Goal: Task Accomplishment & Management: Manage account settings

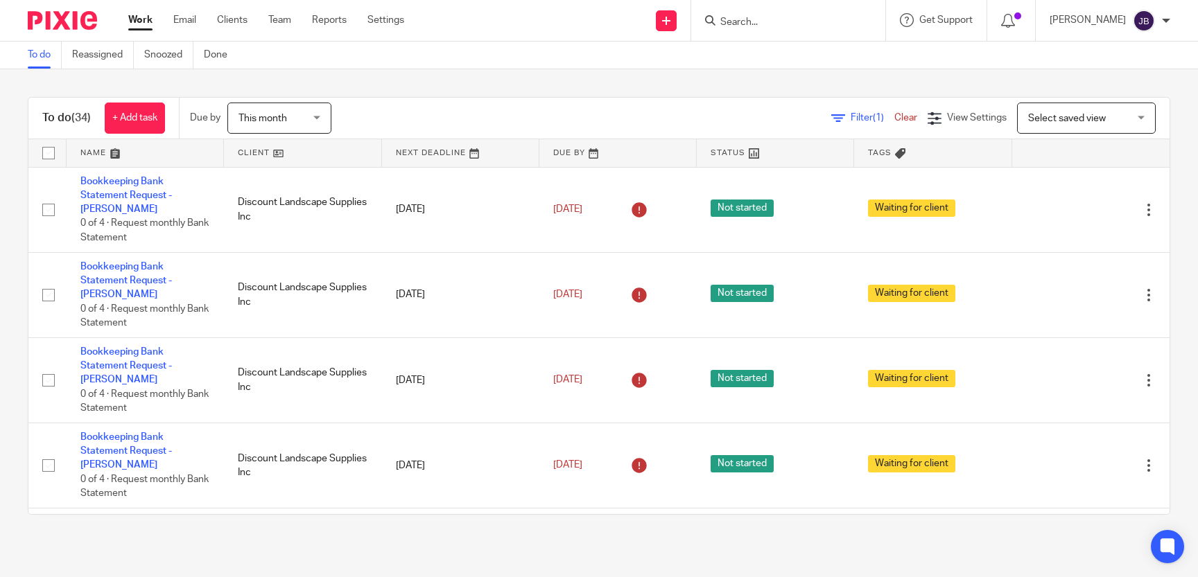
type input "o"
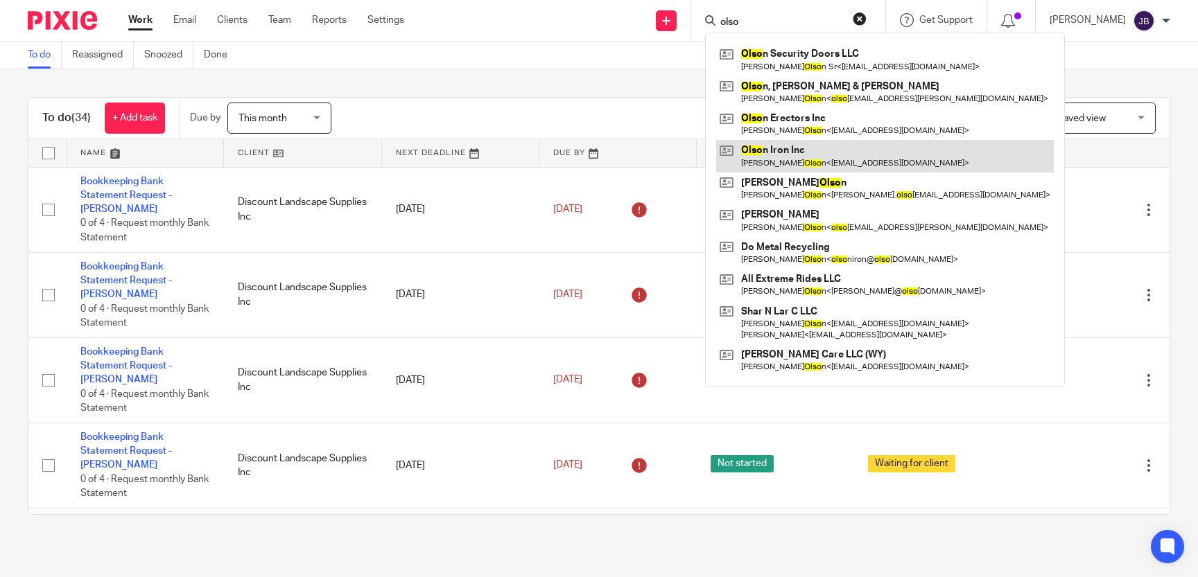
type input "olso"
click at [824, 148] on link at bounding box center [885, 156] width 338 height 32
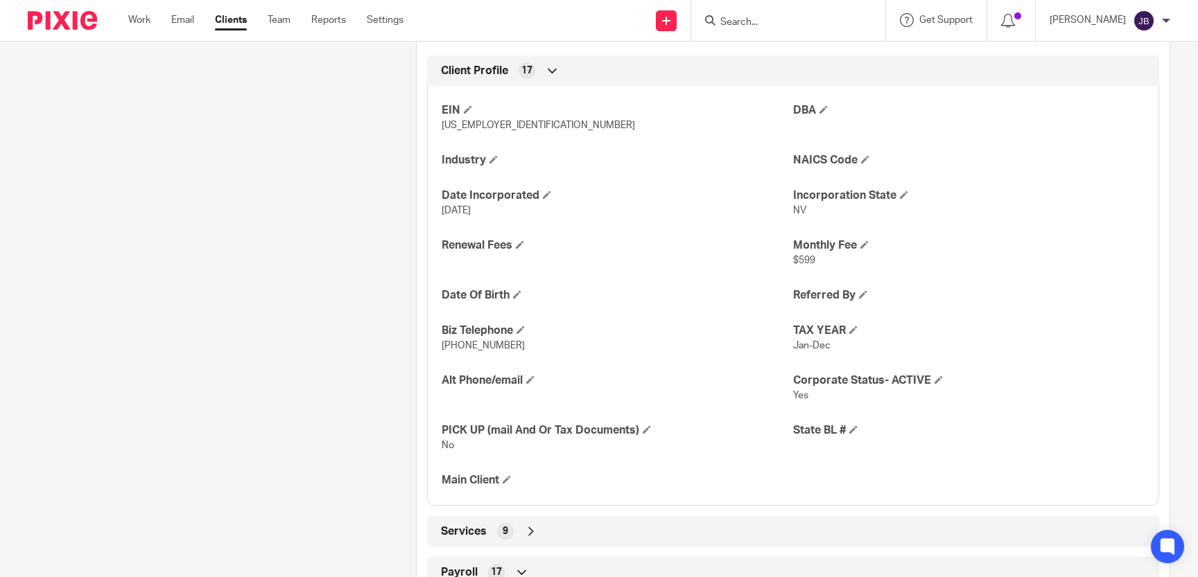
scroll to position [636, 0]
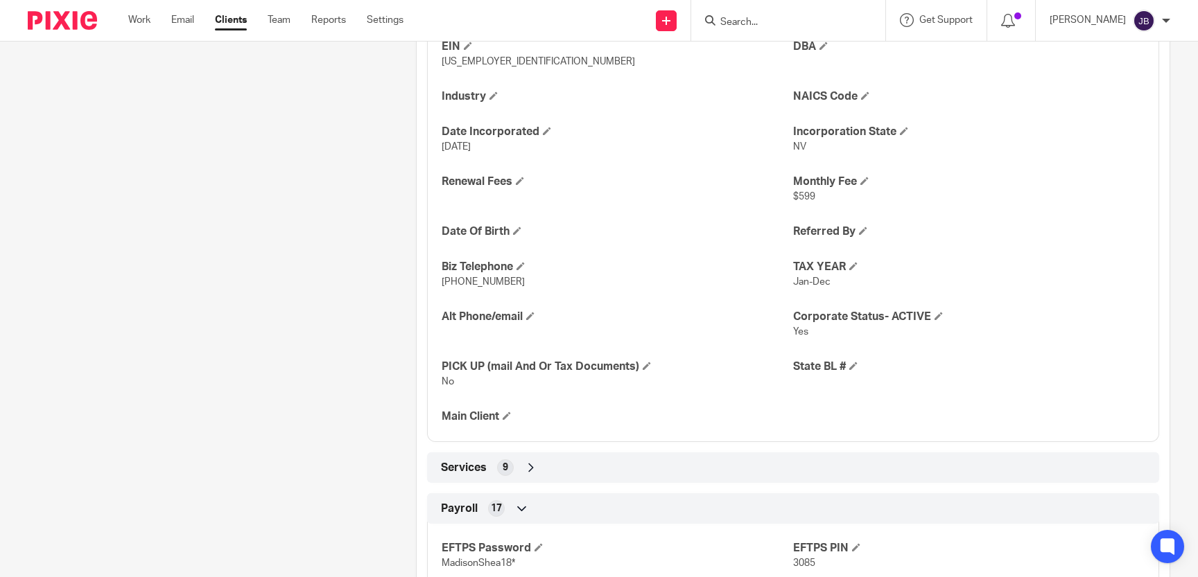
click at [460, 475] on span "Services" at bounding box center [464, 468] width 46 height 15
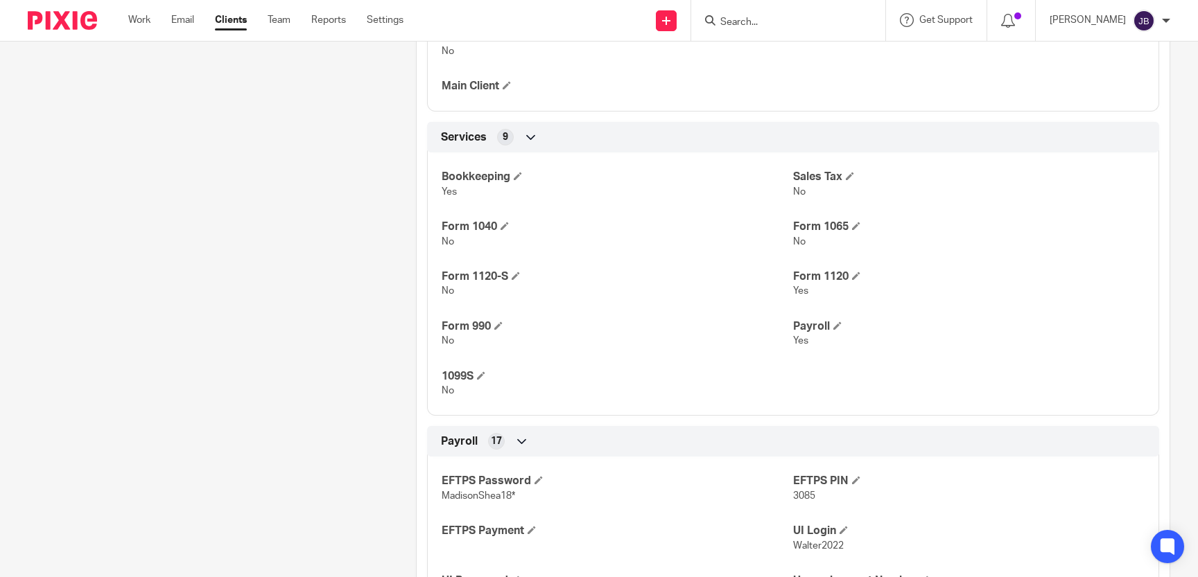
scroll to position [1081, 0]
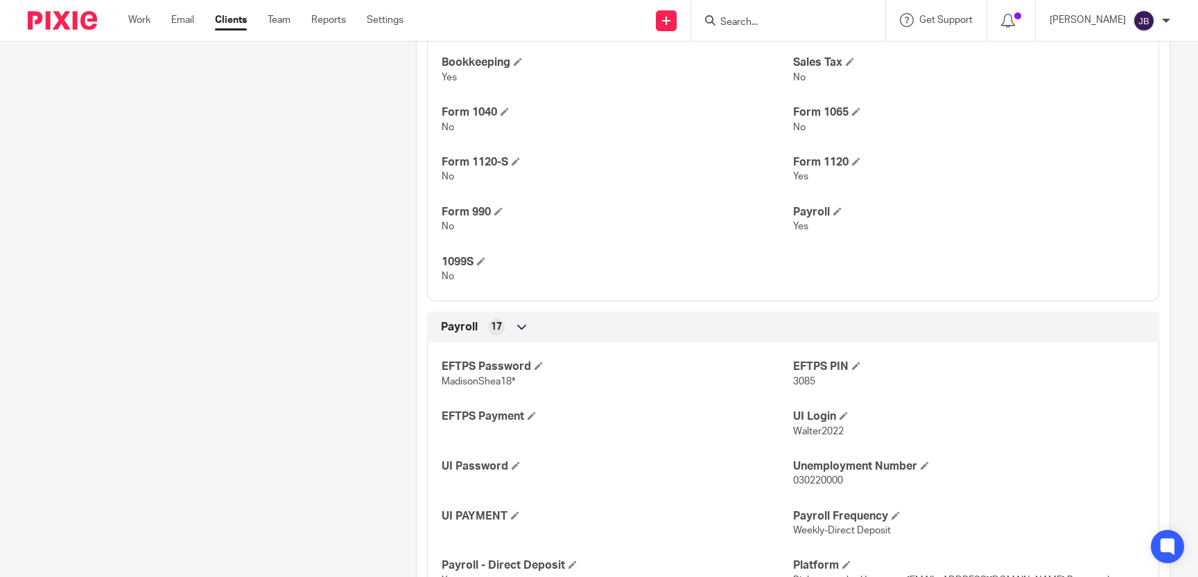
click at [785, 26] on input "Search" at bounding box center [781, 23] width 125 height 12
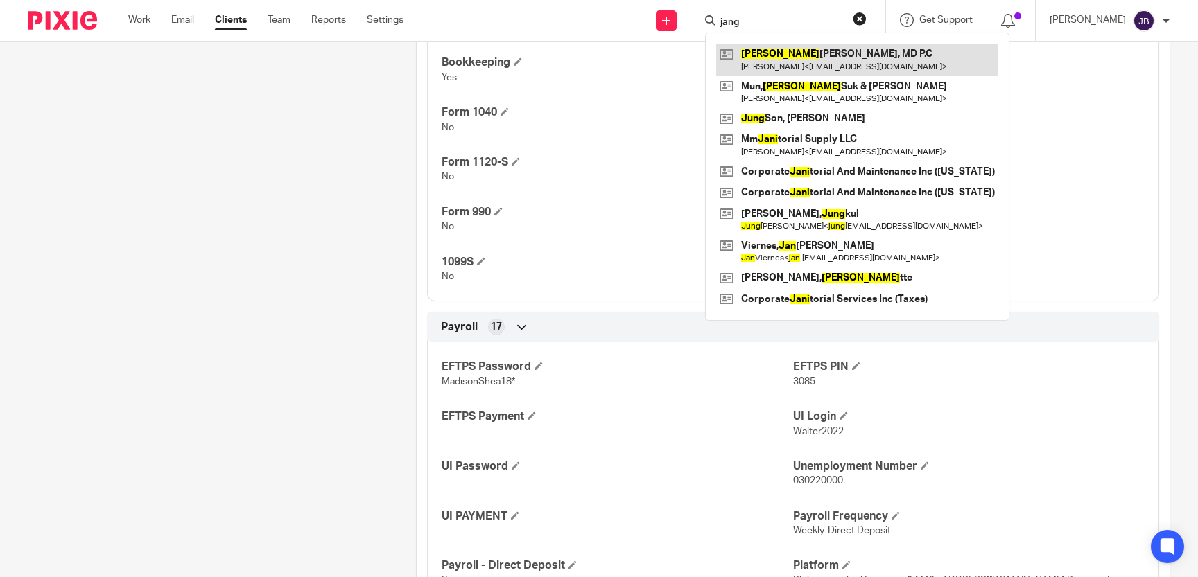
type input "jang"
click at [853, 63] on link at bounding box center [857, 60] width 282 height 32
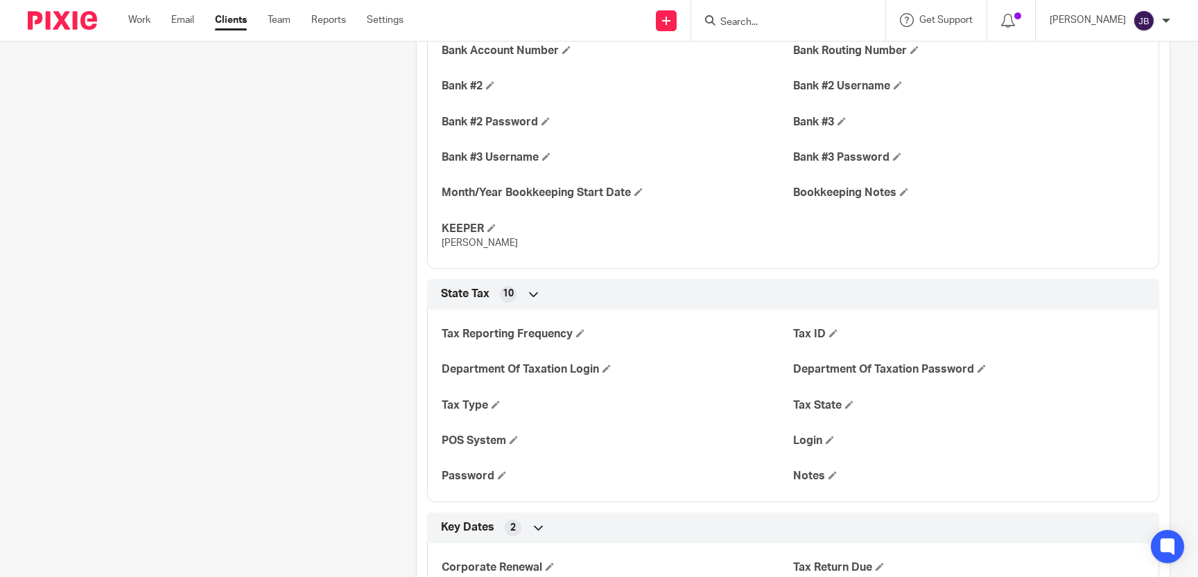
scroll to position [1718, 0]
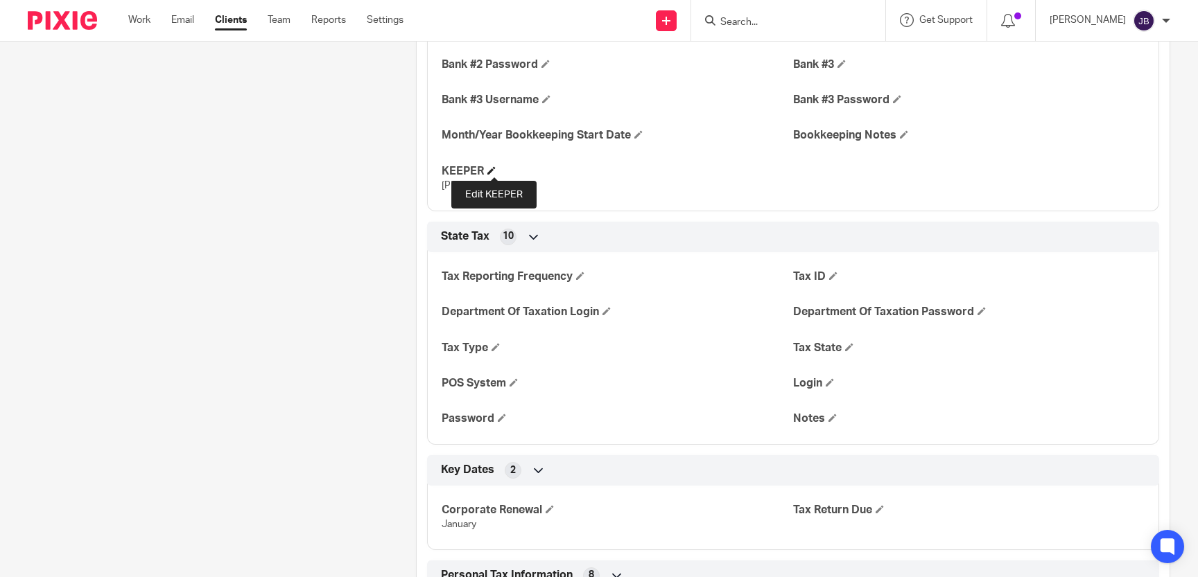
click at [494, 171] on span at bounding box center [491, 170] width 8 height 8
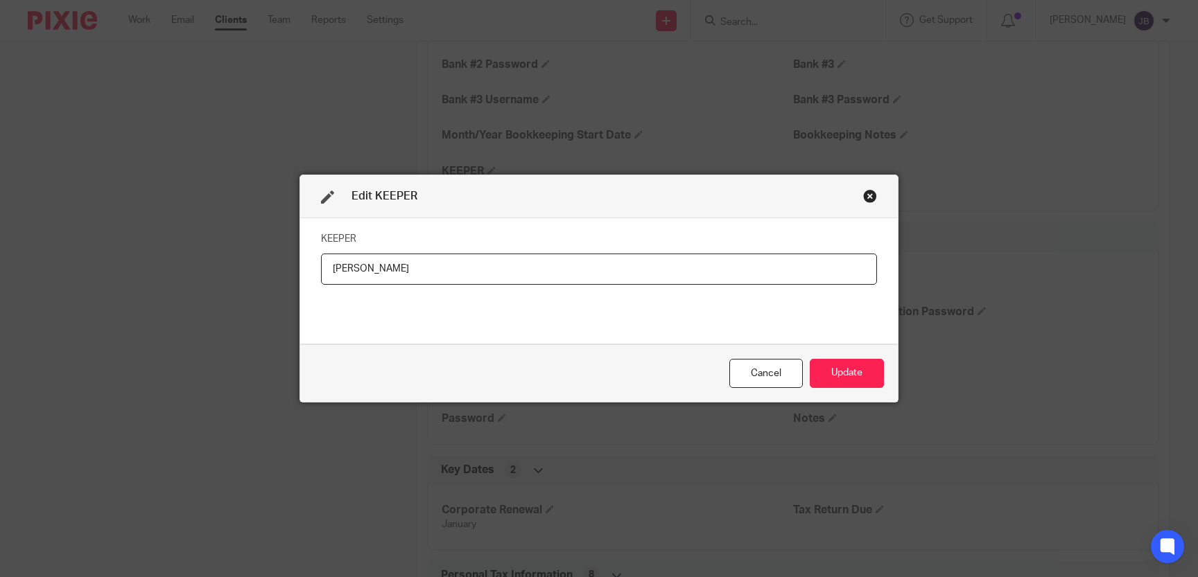
drag, startPoint x: 375, startPoint y: 274, endPoint x: 150, endPoint y: 272, distance: 225.3
click at [321, 272] on input "Erica" at bounding box center [599, 269] width 556 height 31
click at [855, 376] on button "Update" at bounding box center [847, 374] width 74 height 30
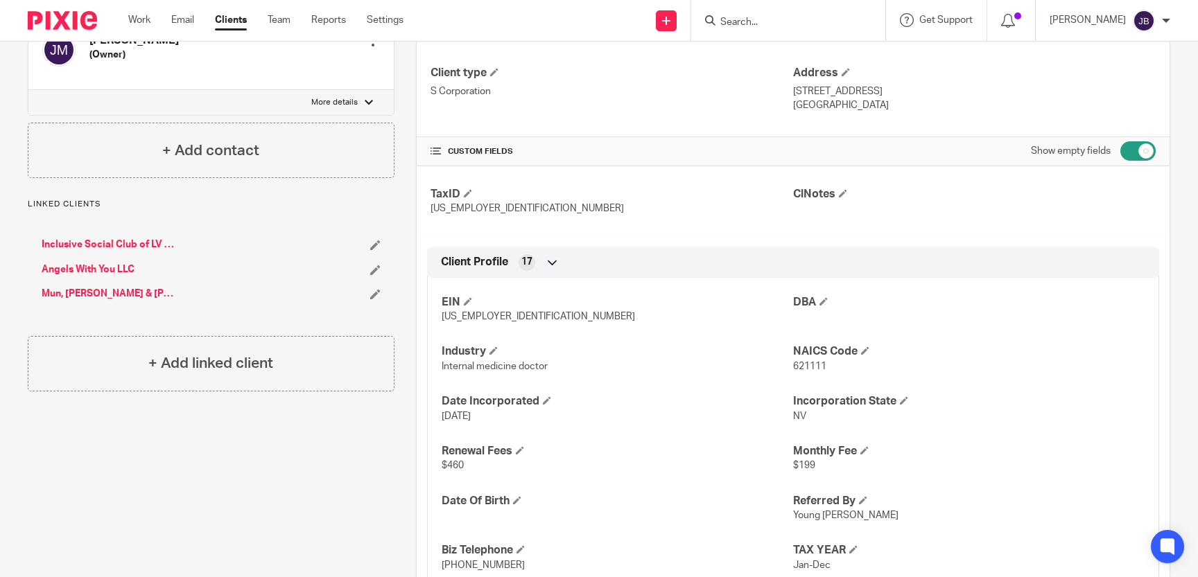
scroll to position [0, 0]
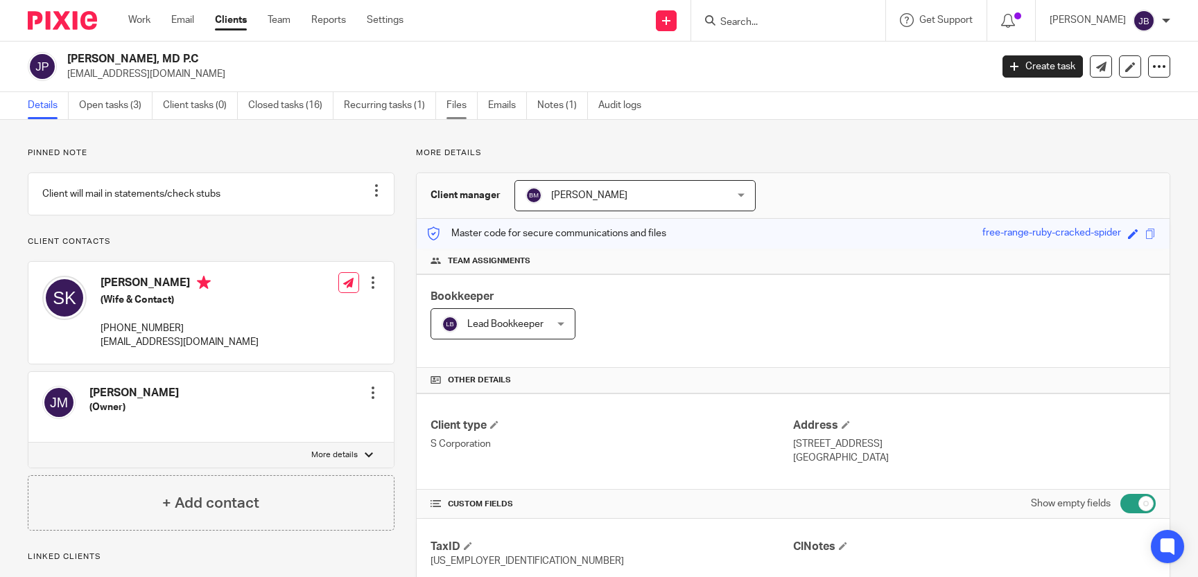
click at [469, 107] on link "Files" at bounding box center [461, 105] width 31 height 27
click at [462, 104] on link "Files" at bounding box center [461, 105] width 31 height 27
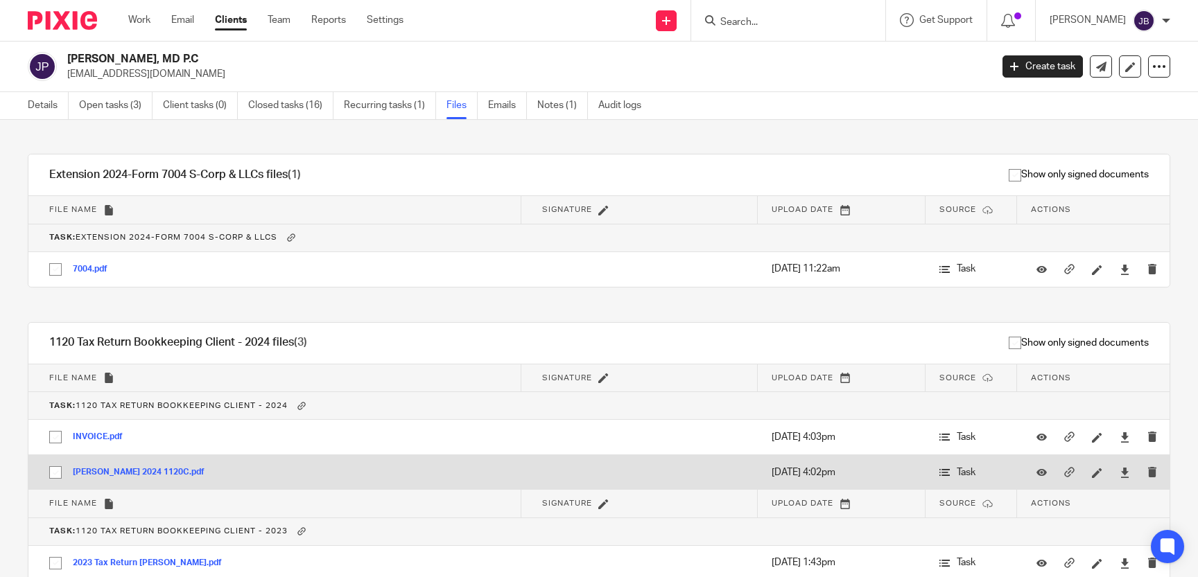
scroll to position [948, 0]
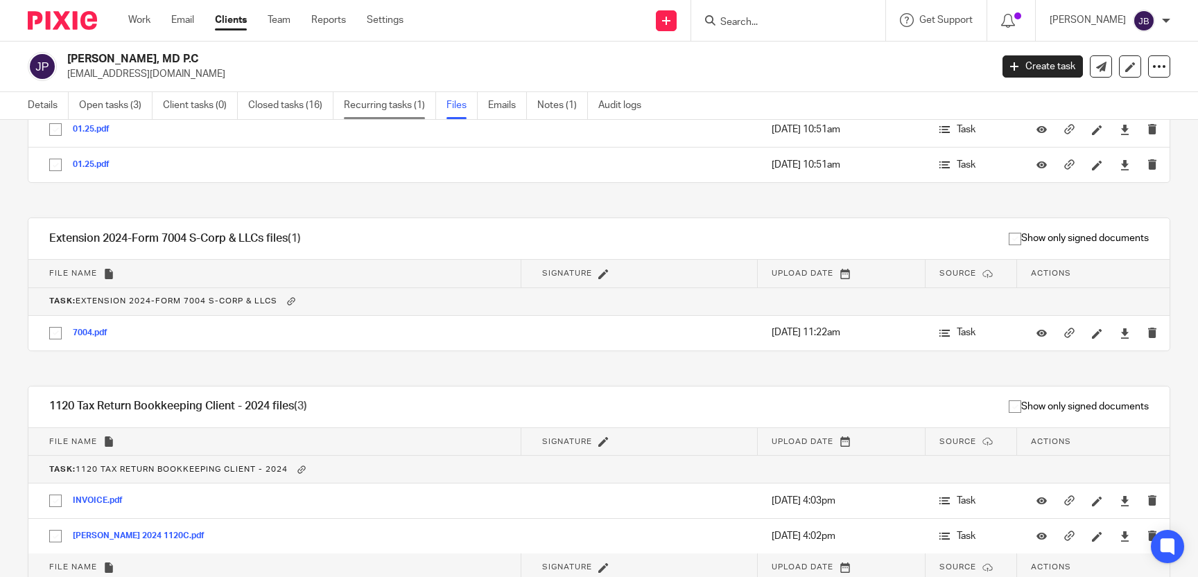
click at [375, 105] on link "Recurring tasks (1)" at bounding box center [390, 105] width 92 height 27
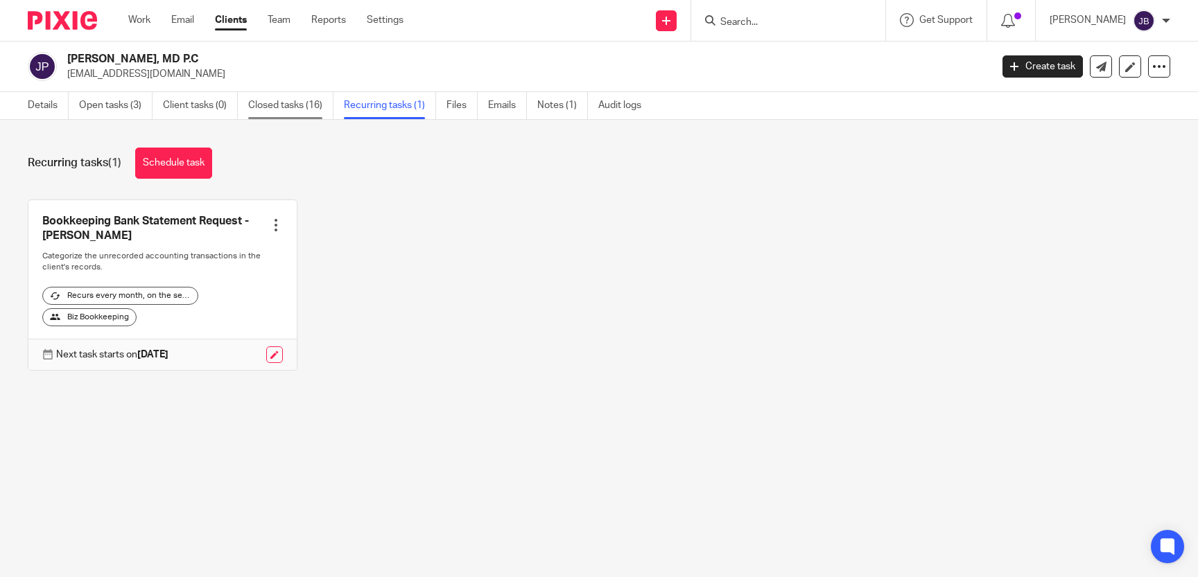
click at [291, 105] on link "Closed tasks (16)" at bounding box center [290, 105] width 85 height 27
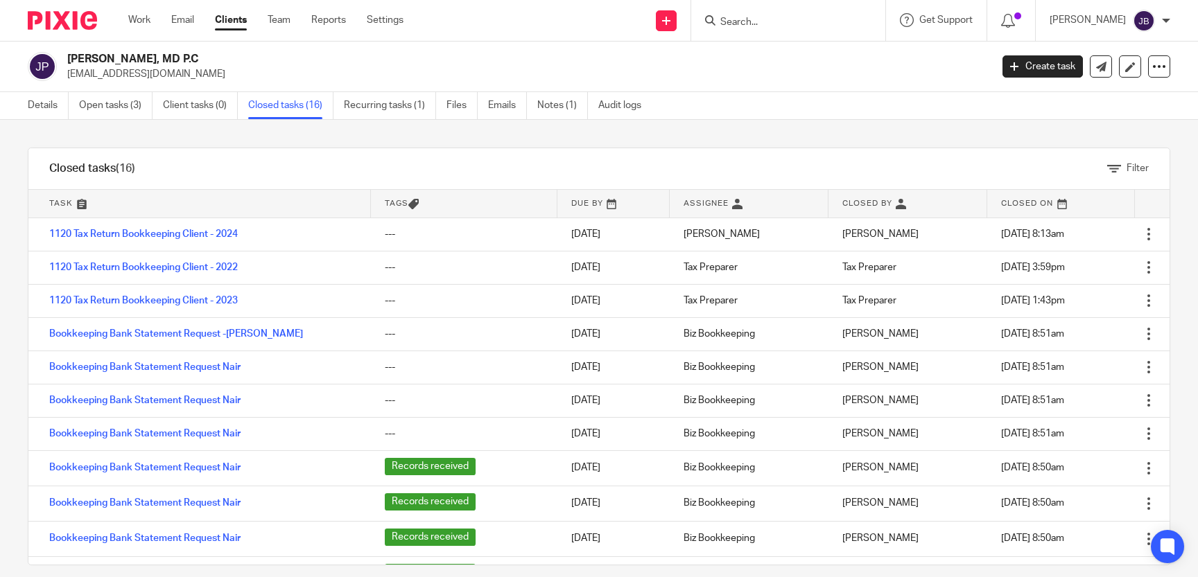
click at [800, 21] on input "Search" at bounding box center [781, 23] width 125 height 12
click at [141, 22] on link "Work" at bounding box center [139, 20] width 22 height 14
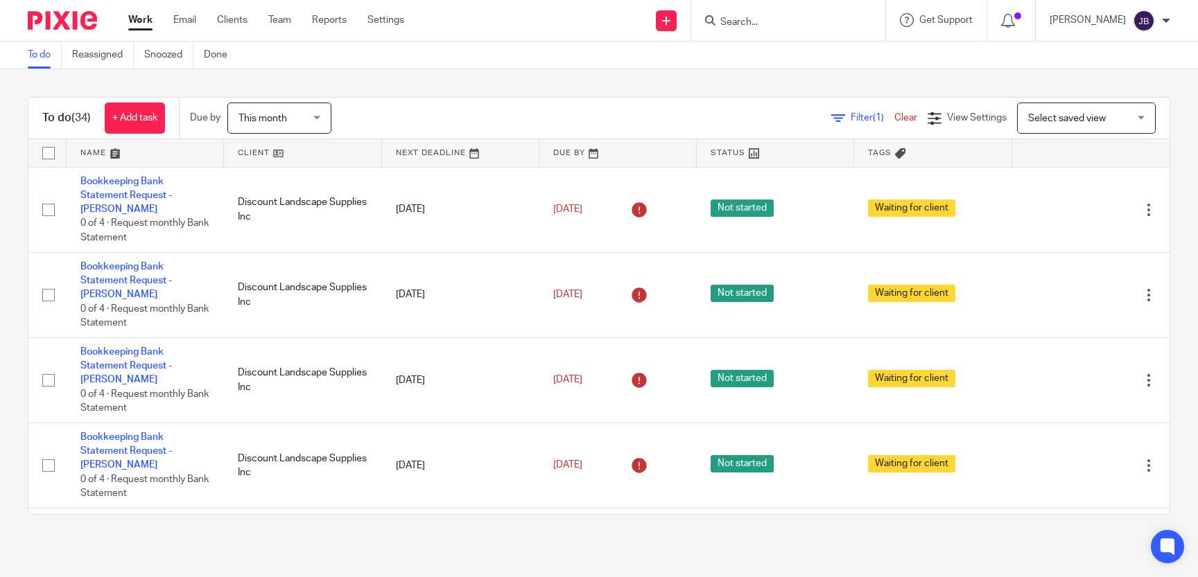
click at [810, 12] on form at bounding box center [793, 20] width 148 height 17
click at [810, 17] on input "Search" at bounding box center [781, 23] width 125 height 12
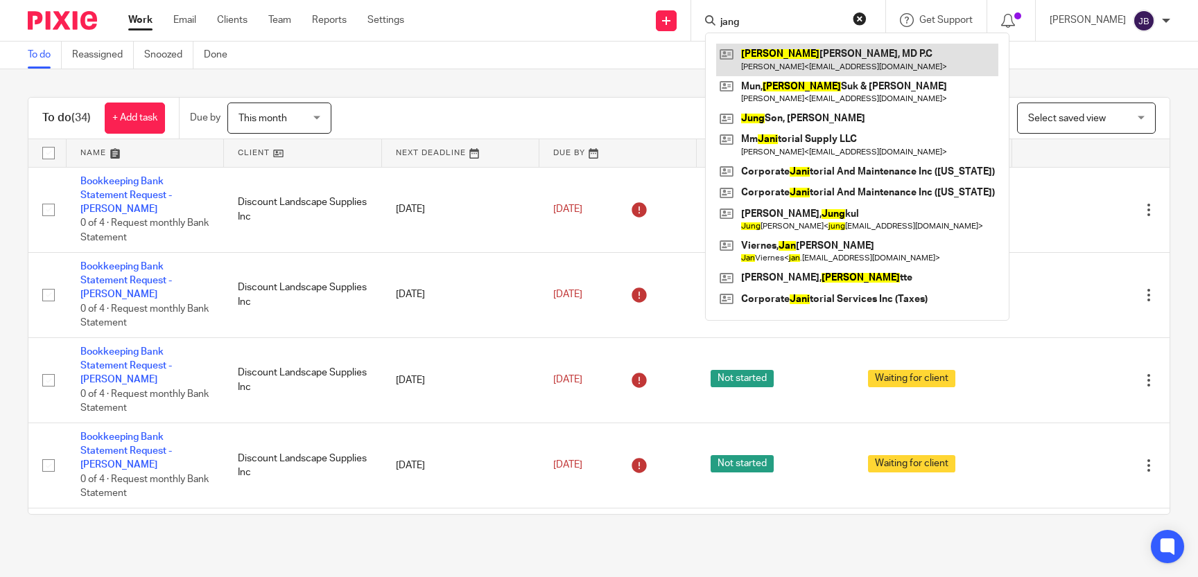
type input "jang"
click at [861, 61] on link at bounding box center [857, 60] width 282 height 32
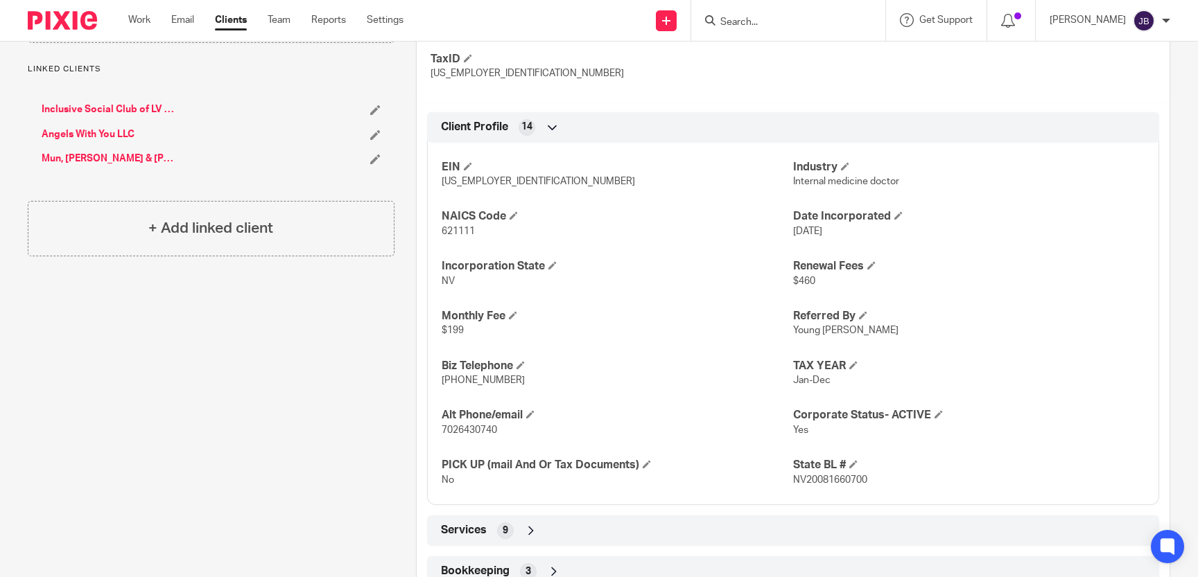
scroll to position [658, 0]
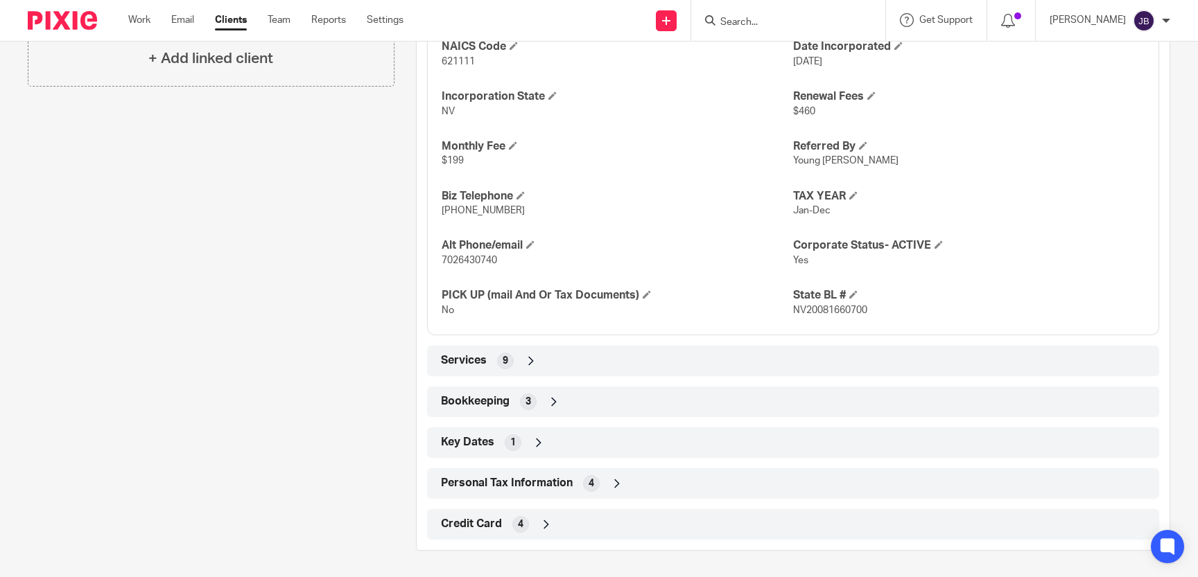
click at [746, 359] on div "Services 9" at bounding box center [792, 361] width 711 height 24
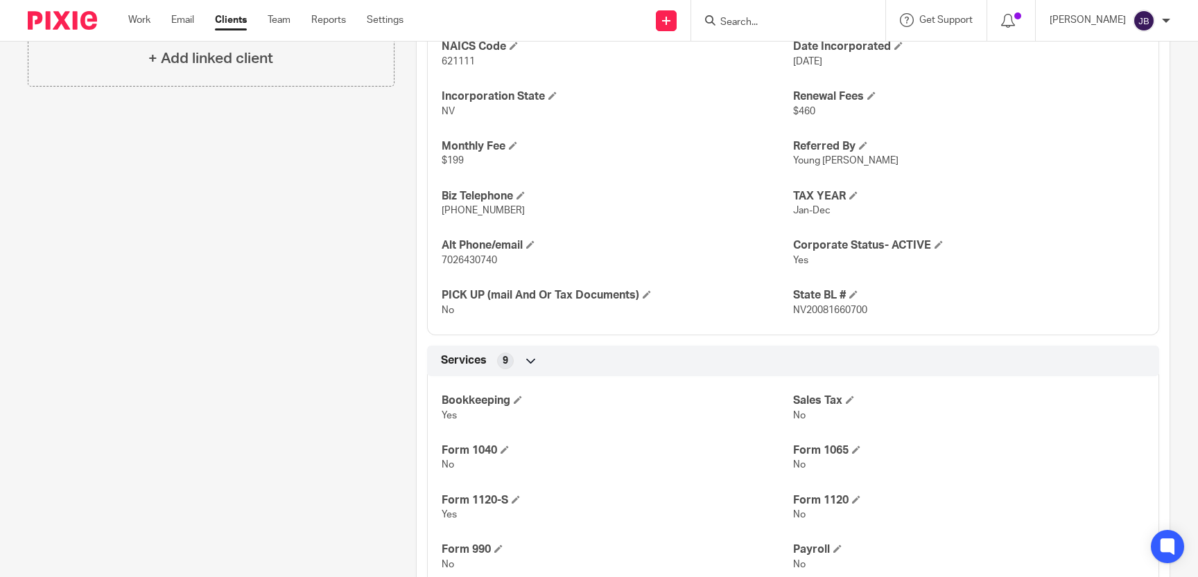
scroll to position [848, 0]
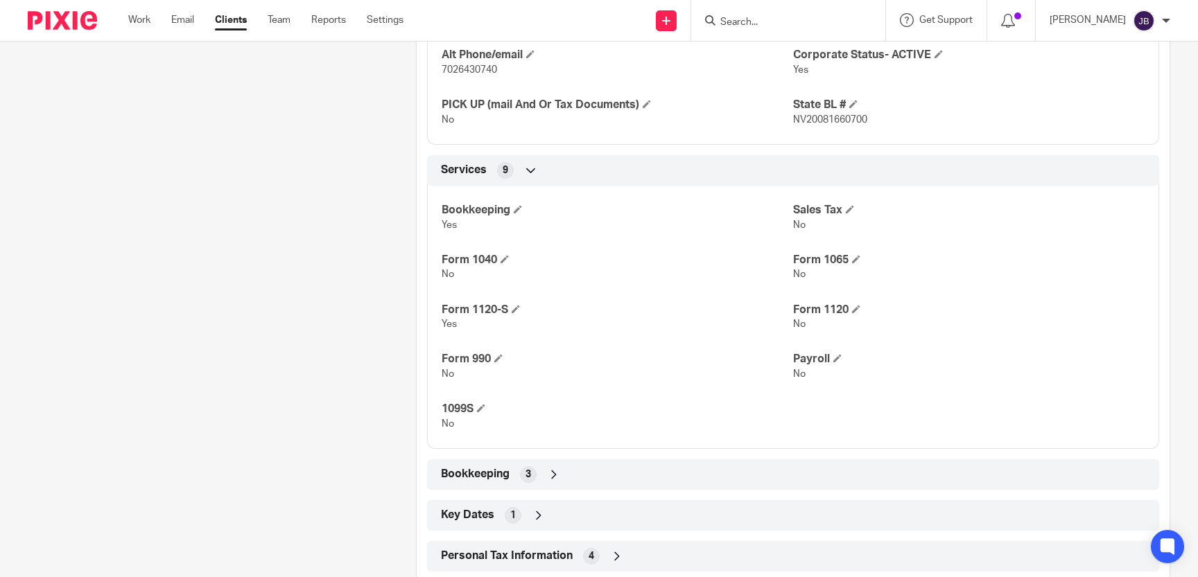
click at [740, 477] on div "Bookkeeping 3" at bounding box center [792, 475] width 711 height 24
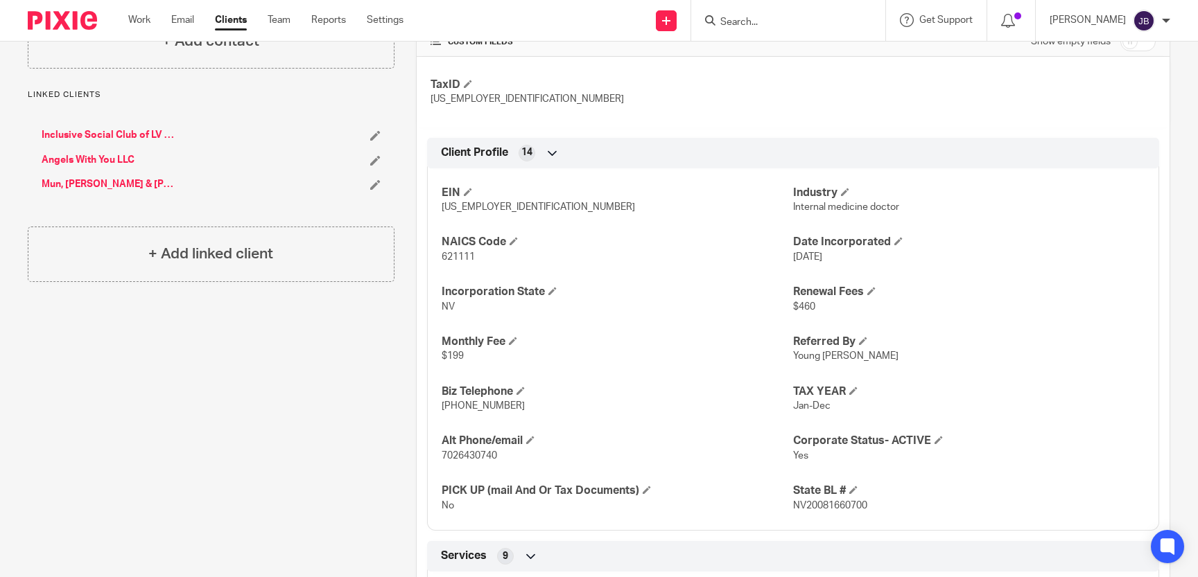
scroll to position [0, 0]
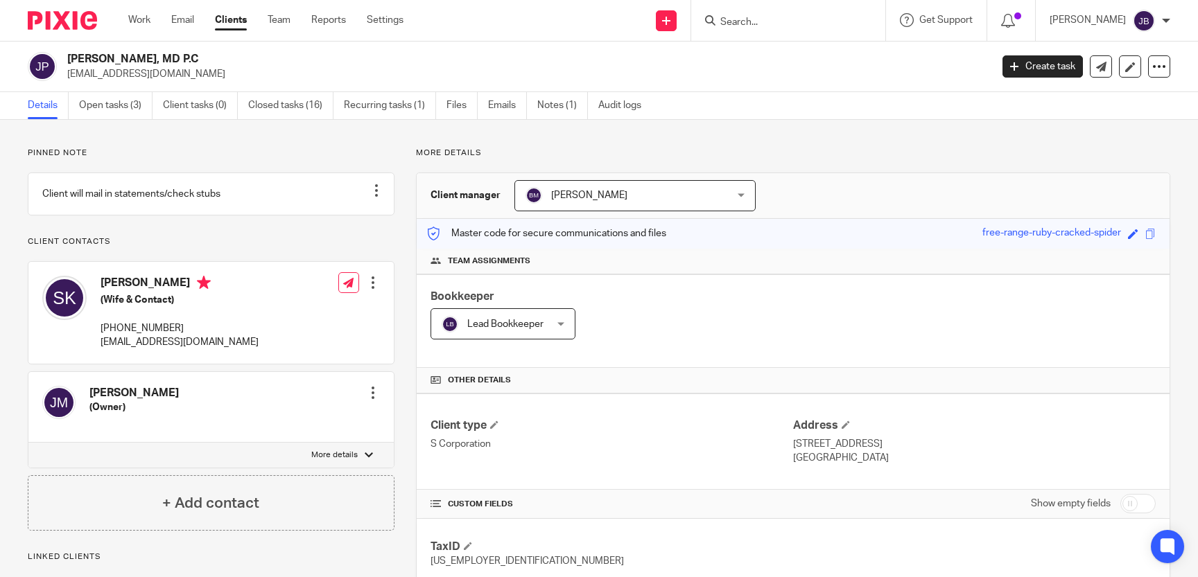
click at [1136, 500] on input "checkbox" at bounding box center [1137, 503] width 35 height 19
checkbox input "true"
click at [379, 189] on div at bounding box center [376, 191] width 14 height 14
click at [358, 243] on span "Edit note" at bounding box center [351, 246] width 39 height 10
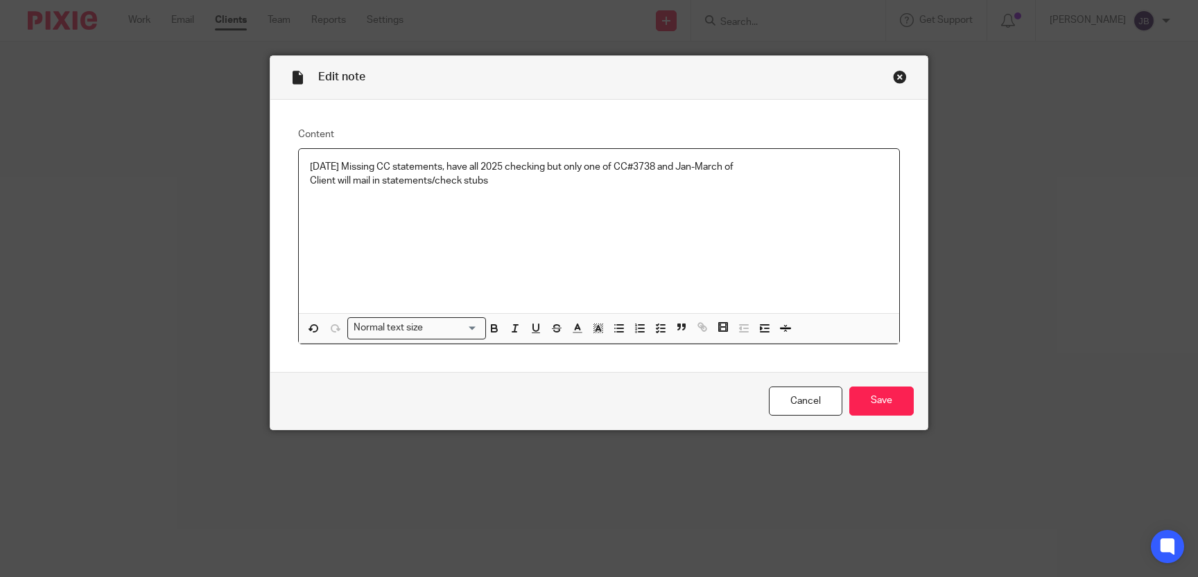
click at [347, 163] on p "10.14.25 Missing CC statements, have all 2025 checking but only one of CC#3738 …" at bounding box center [599, 167] width 578 height 14
click at [860, 166] on p "10.14.25Need to get with client Missing CC statements, have all 2025 checking b…" at bounding box center [599, 167] width 578 height 14
click at [480, 166] on p "10.14.25Need to get with client Missing CC statements, have all 2025 checking b…" at bounding box center [599, 167] width 578 height 14
click at [446, 170] on p "10.14.25Need to get with client Missing stetements Checking CC statements, have…" at bounding box center [599, 174] width 578 height 28
click at [322, 180] on p "10.14.25Need to get with client, Missing stetements Checking CC statements, hav…" at bounding box center [599, 174] width 578 height 28
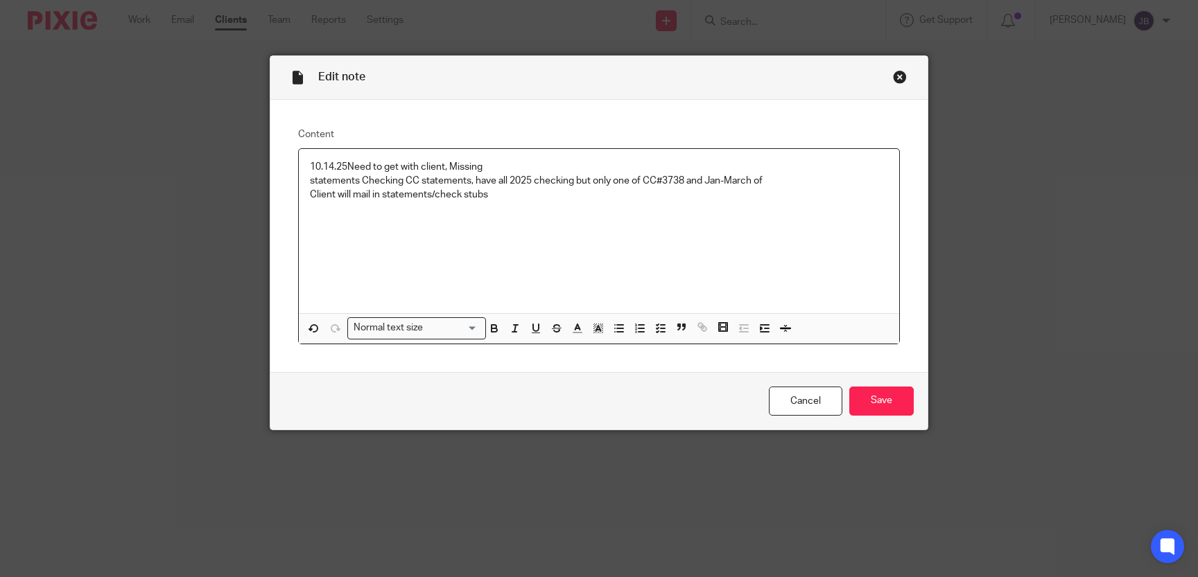
click at [308, 183] on div "10.14.25Need to get with client, Missing statements Checking CC statements, hav…" at bounding box center [599, 231] width 600 height 165
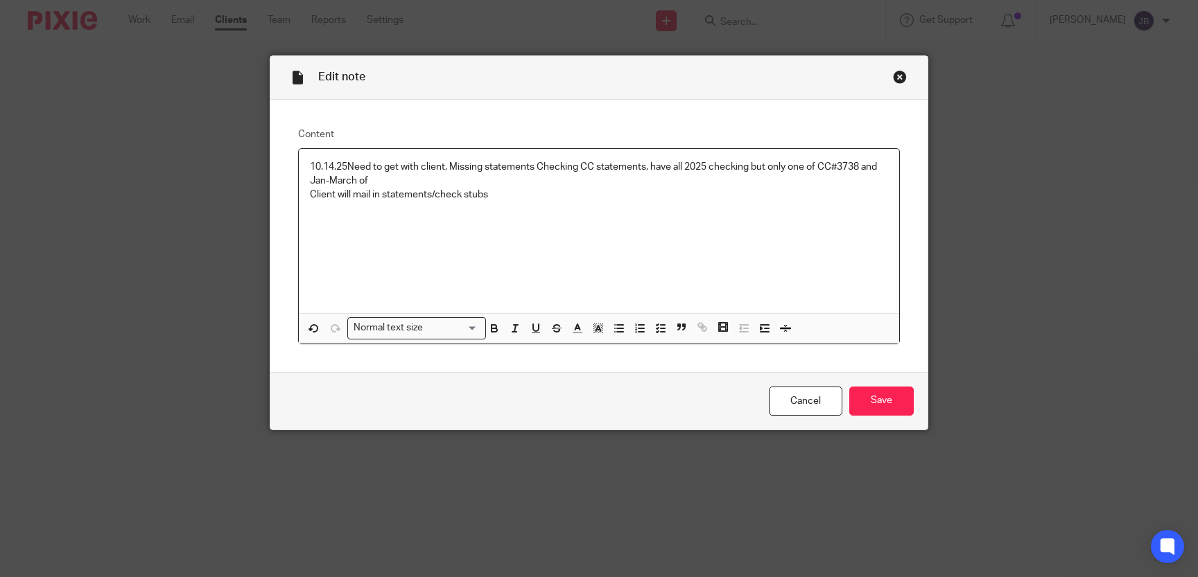
click at [579, 167] on p "10.14.25Need to get with client, Missing statements Checking CC statements, hav…" at bounding box center [599, 174] width 578 height 28
click at [453, 177] on p "10.14.25Need to get with client, Missing statements Checking 08.2025, CC statem…" at bounding box center [599, 174] width 578 height 28
click at [419, 181] on p "10.14.25Need to get with client, Missing statements Checking 08.2025, CC statem…" at bounding box center [599, 174] width 578 height 28
click at [473, 182] on p "10.14.25Need to get with client, Missing statements Checking 08.2025, CC statem…" at bounding box center [599, 174] width 578 height 28
click at [475, 172] on p "10.14.25Need to get with client, Missing statements Checking 08.2025, CC statem…" at bounding box center [599, 174] width 578 height 28
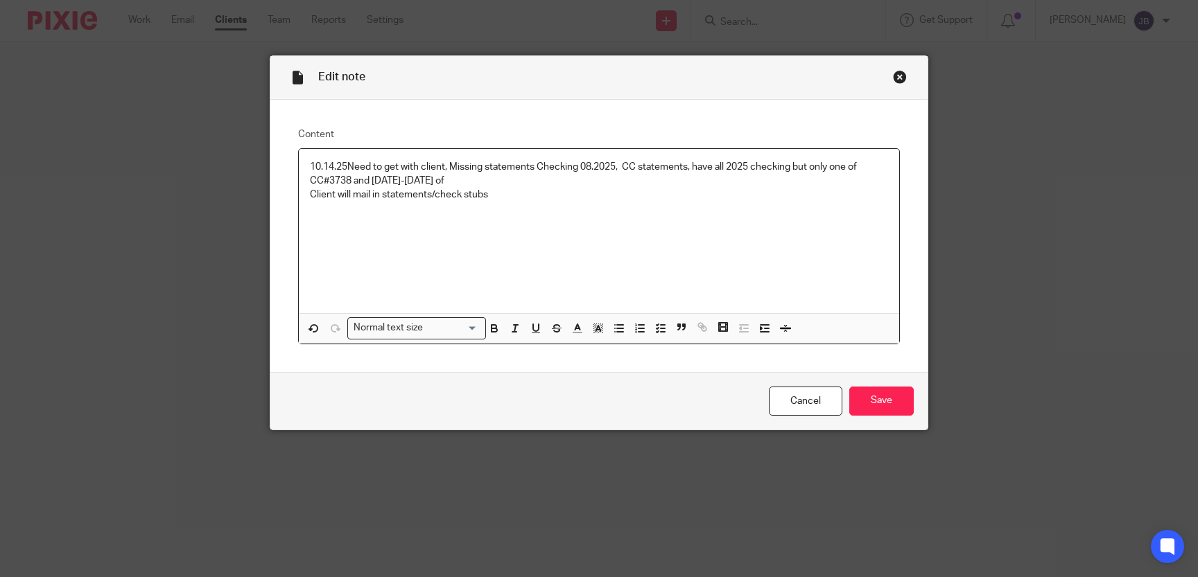
click at [475, 184] on p "10.14.25Need to get with client, Missing statements Checking 08.2025, CC statem…" at bounding box center [599, 174] width 578 height 28
click at [348, 168] on p "10.14.25Need to get with client, Missing statements Checking 08.2025, CC statem…" at bounding box center [599, 174] width 578 height 28
click at [785, 204] on div "10.14.25 Need to get with client, Missing statements Checking 08.2025, CC state…" at bounding box center [599, 231] width 600 height 165
click at [900, 409] on input "Save" at bounding box center [881, 402] width 64 height 30
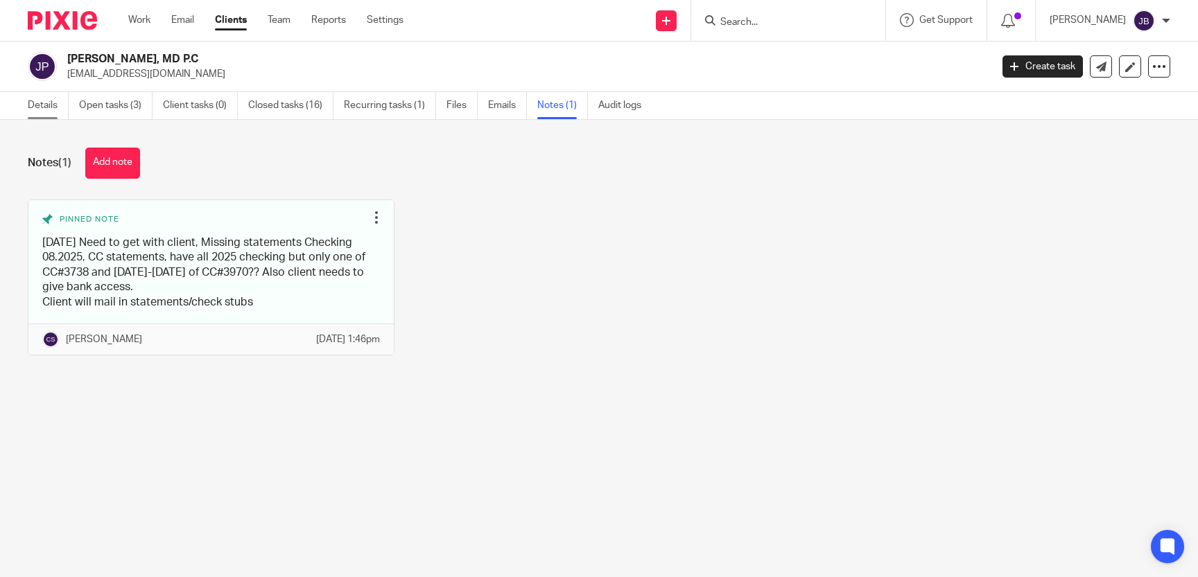
click at [40, 105] on link "Details" at bounding box center [48, 105] width 41 height 27
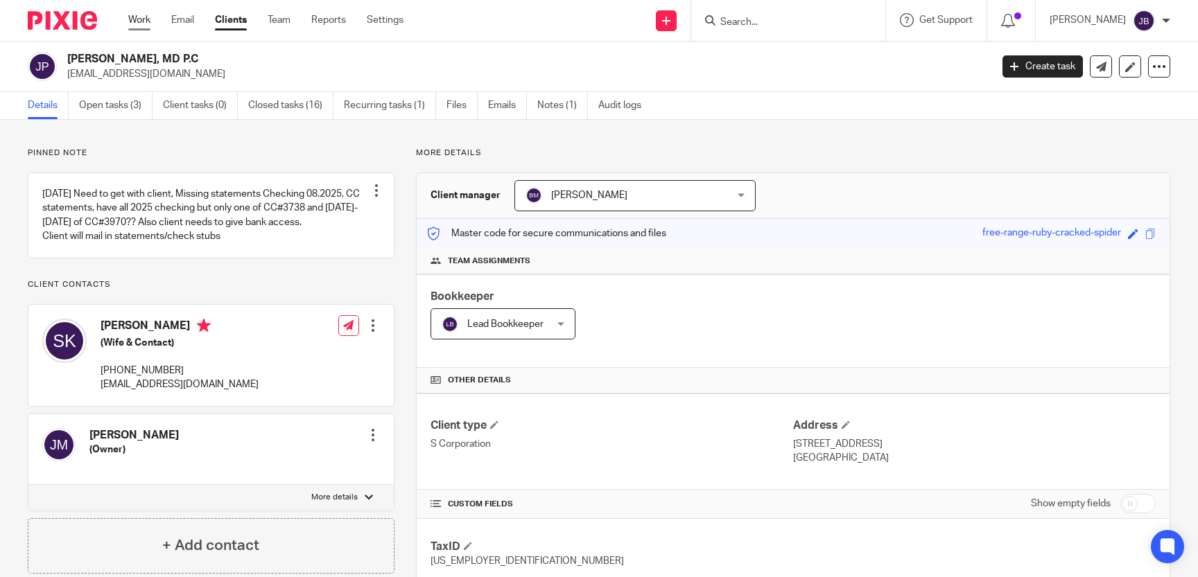
click at [143, 22] on link "Work" at bounding box center [139, 20] width 22 height 14
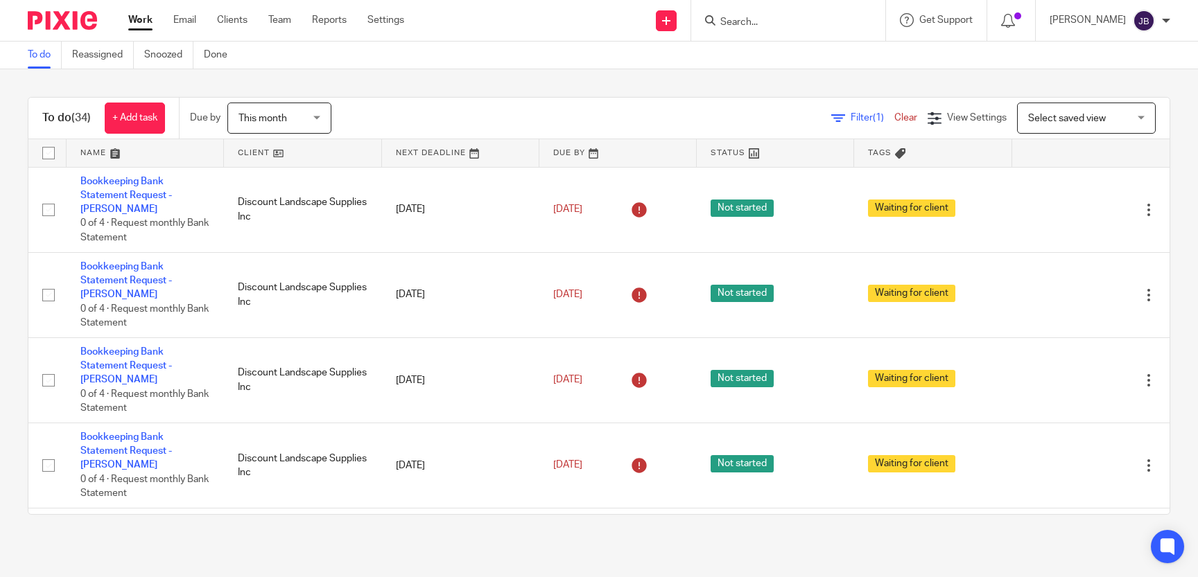
click at [790, 18] on input "Search" at bounding box center [781, 23] width 125 height 12
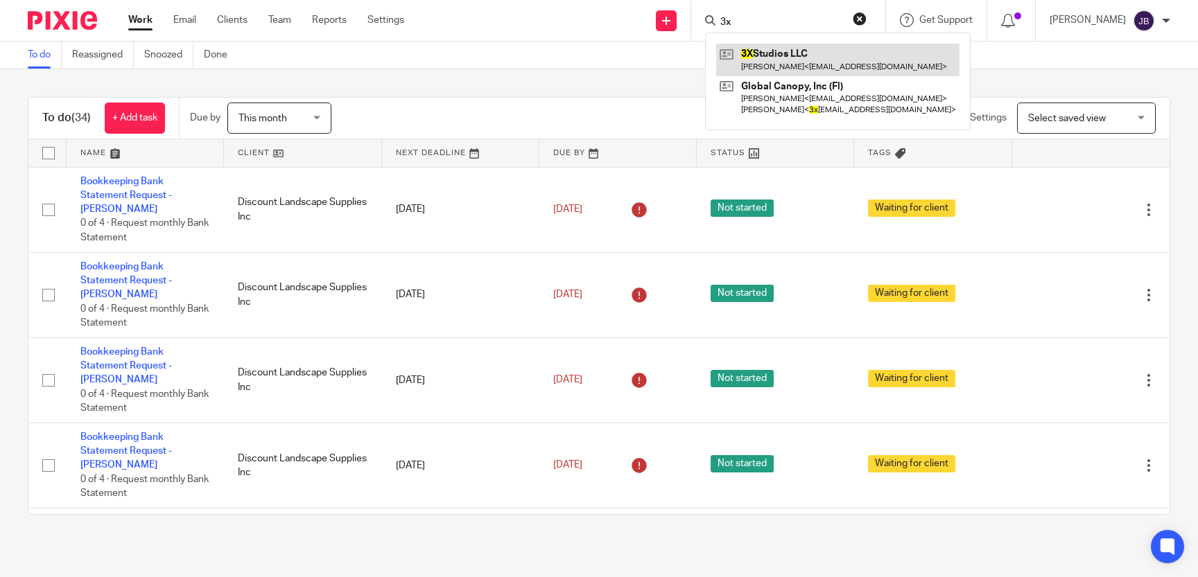
type input "3x"
click at [835, 58] on link at bounding box center [837, 60] width 243 height 32
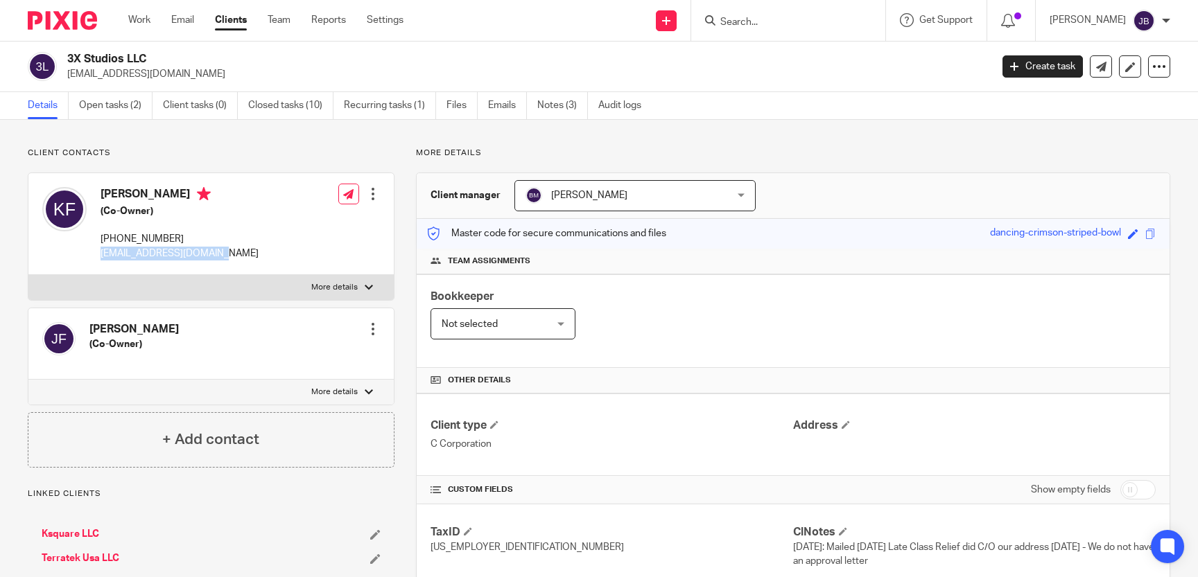
drag, startPoint x: 222, startPoint y: 255, endPoint x: 98, endPoint y: 260, distance: 124.2
click at [98, 260] on div "[PERSON_NAME] (Co-Owner) [PHONE_NUMBER] [EMAIL_ADDRESS][DOMAIN_NAME] Edit conta…" at bounding box center [210, 224] width 365 height 102
copy p "[EMAIL_ADDRESS][DOMAIN_NAME]"
click at [766, 23] on input "Search" at bounding box center [781, 23] width 125 height 12
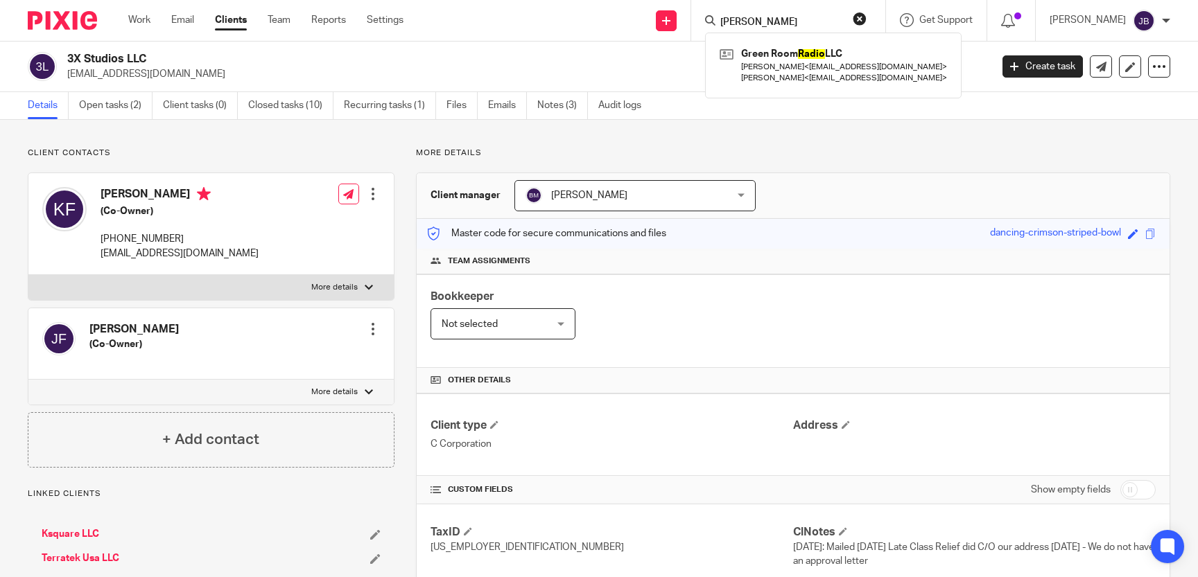
type input "[PERSON_NAME]"
drag, startPoint x: 789, startPoint y: 19, endPoint x: 667, endPoint y: 26, distance: 122.9
click at [719, 26] on input "[PERSON_NAME]" at bounding box center [781, 23] width 125 height 12
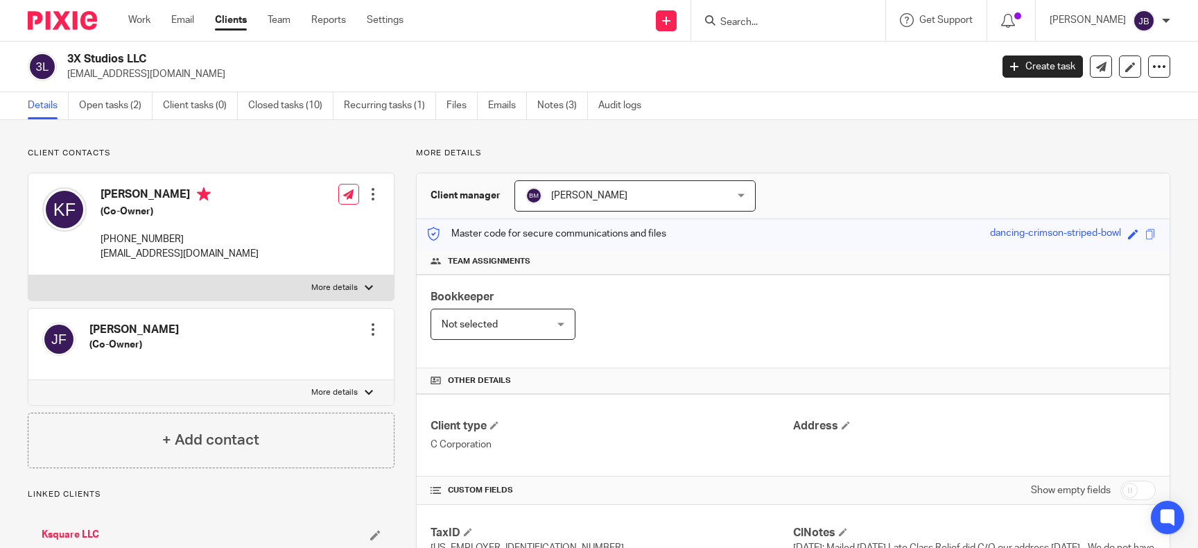
click at [790, 300] on div "Bookkeeper Not selected Not selected Not selected [PERSON_NAME] Billing Invoice…" at bounding box center [793, 321] width 753 height 94
click at [801, 22] on input "Search" at bounding box center [781, 23] width 125 height 12
